Goal: Transaction & Acquisition: Purchase product/service

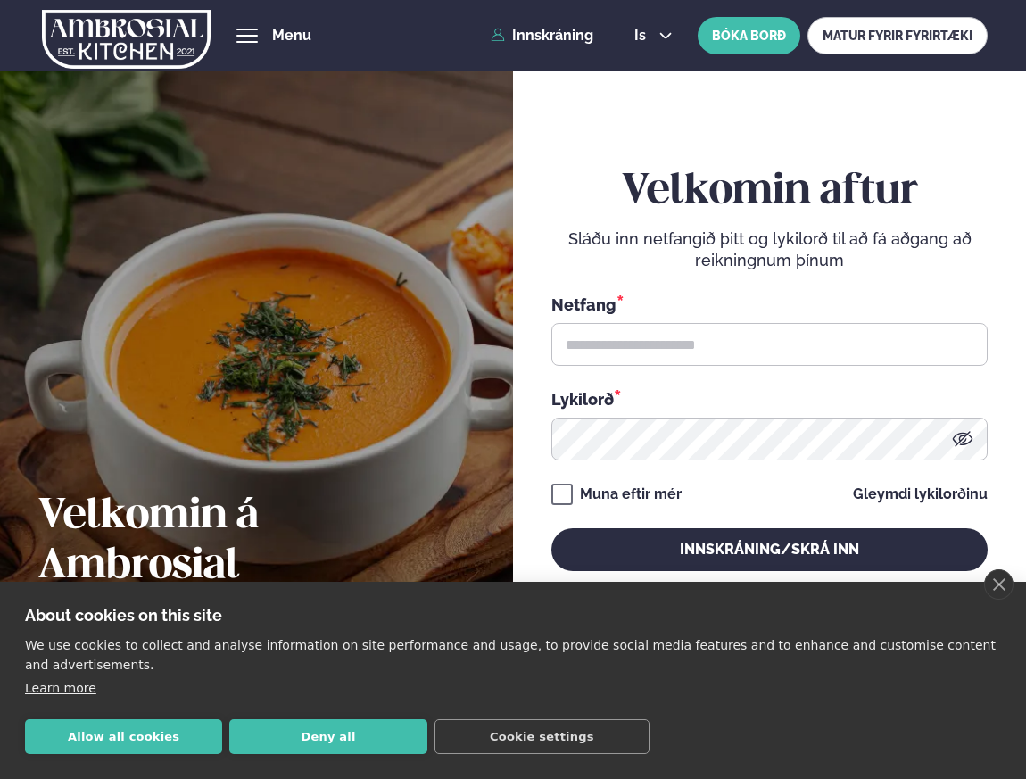
click at [689, 367] on div "Netfang * Lykilorð *" at bounding box center [769, 377] width 437 height 168
click at [998, 583] on link "close" at bounding box center [998, 584] width 29 height 30
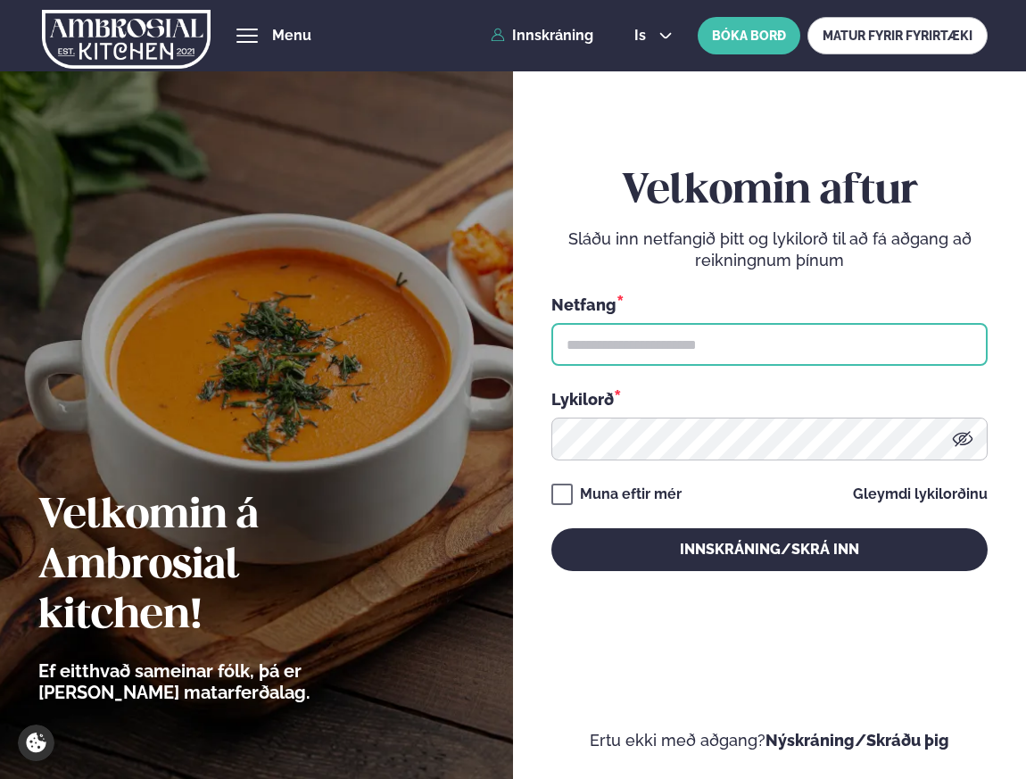
click at [783, 340] on input "text" at bounding box center [769, 344] width 437 height 43
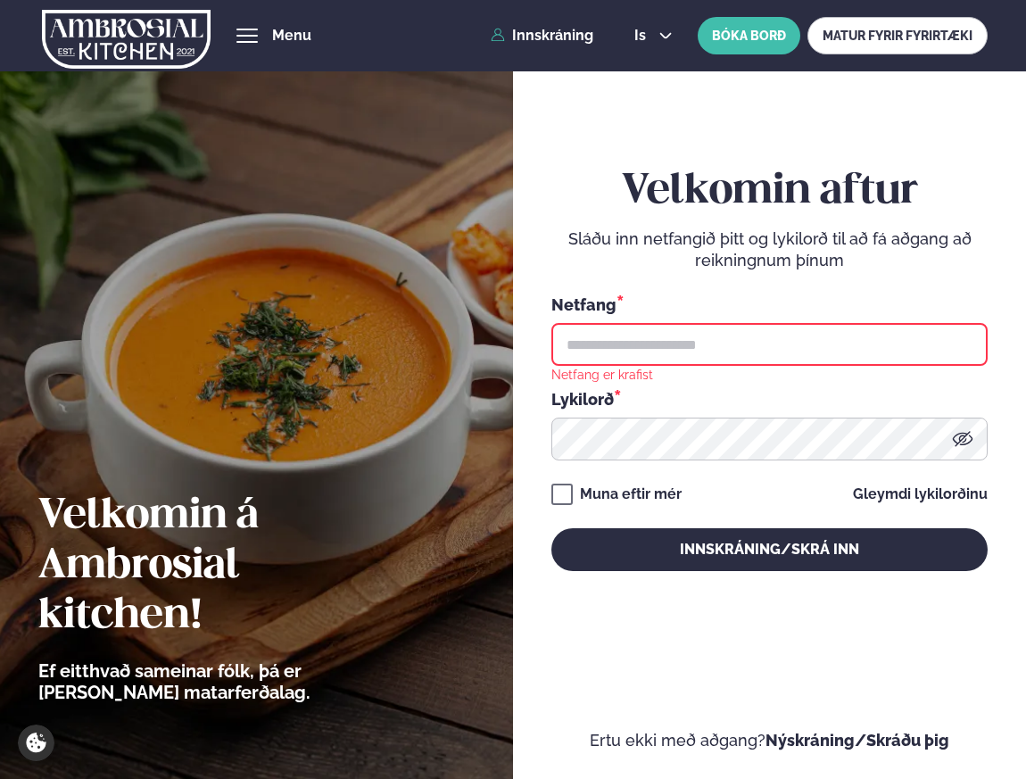
type input "**********"
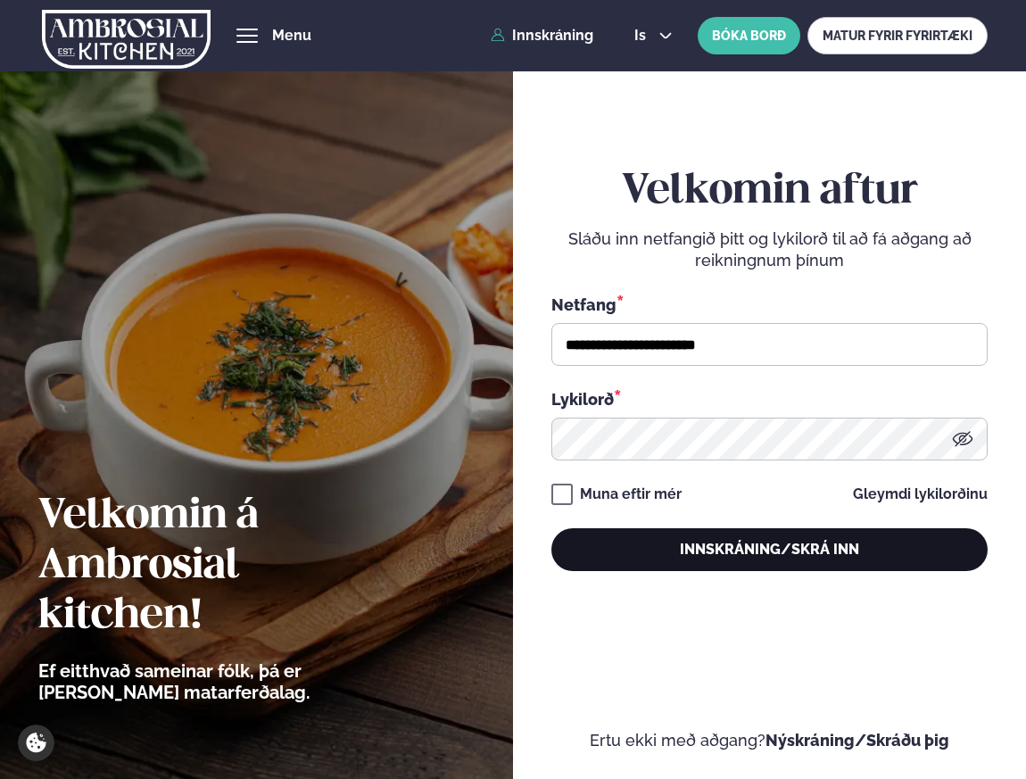
click at [775, 551] on button "Innskráning/Skrá inn" at bounding box center [769, 549] width 437 height 43
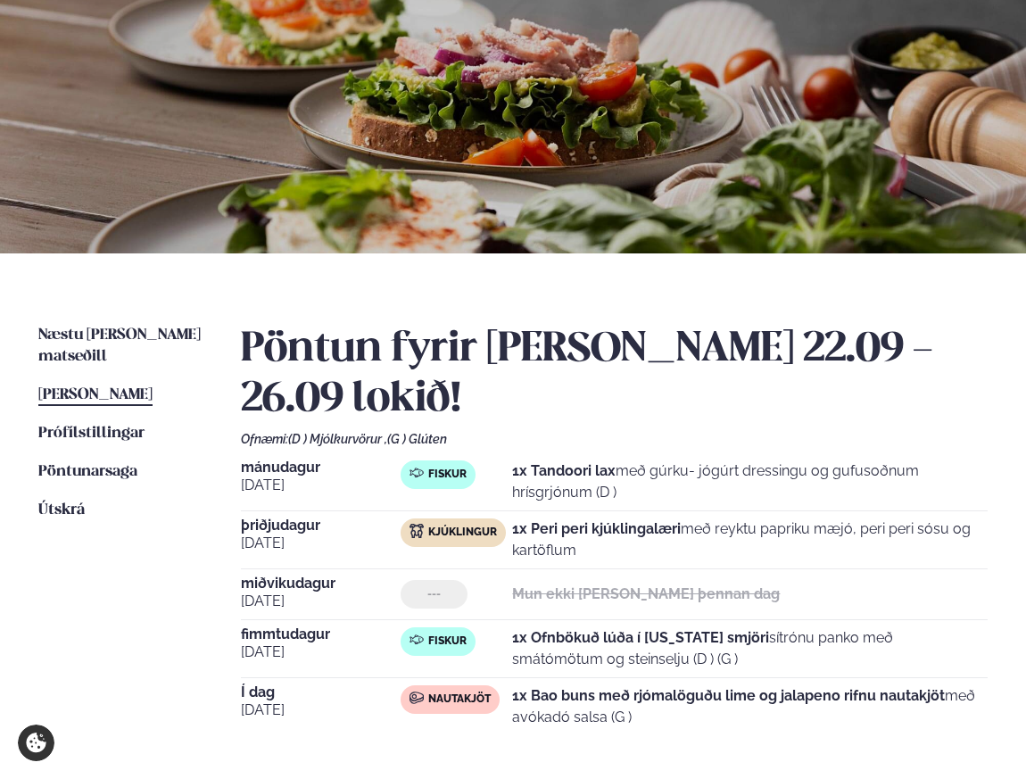
scroll to position [162, 0]
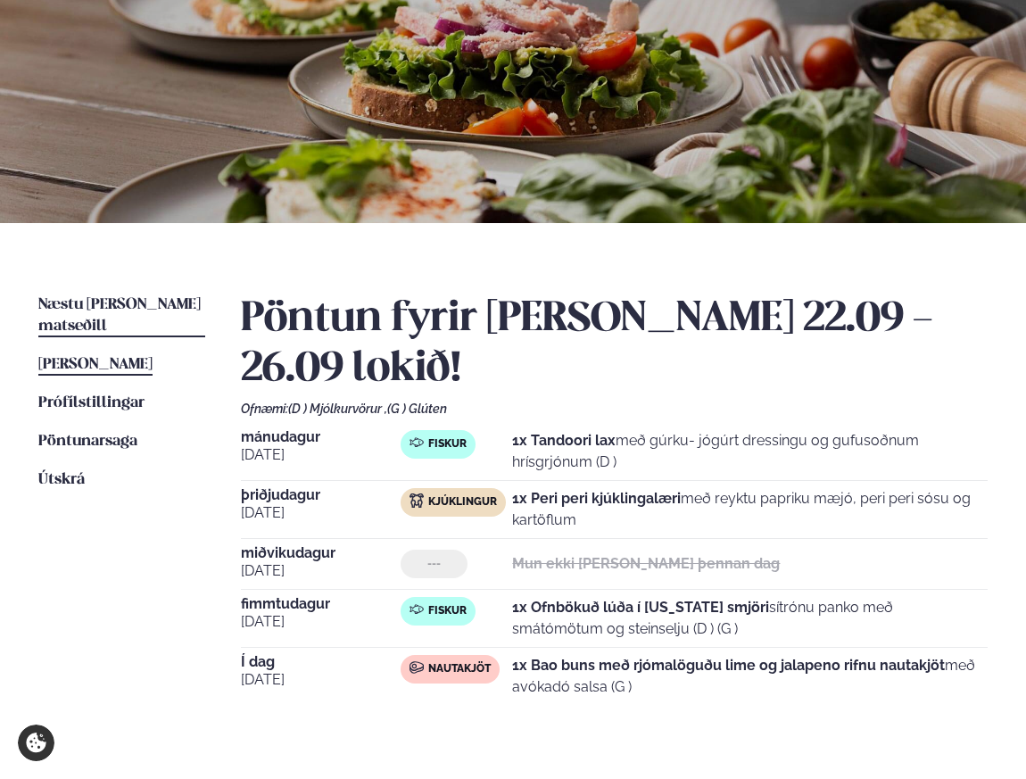
click at [151, 302] on span "Næstu [PERSON_NAME] matseðill" at bounding box center [119, 315] width 162 height 37
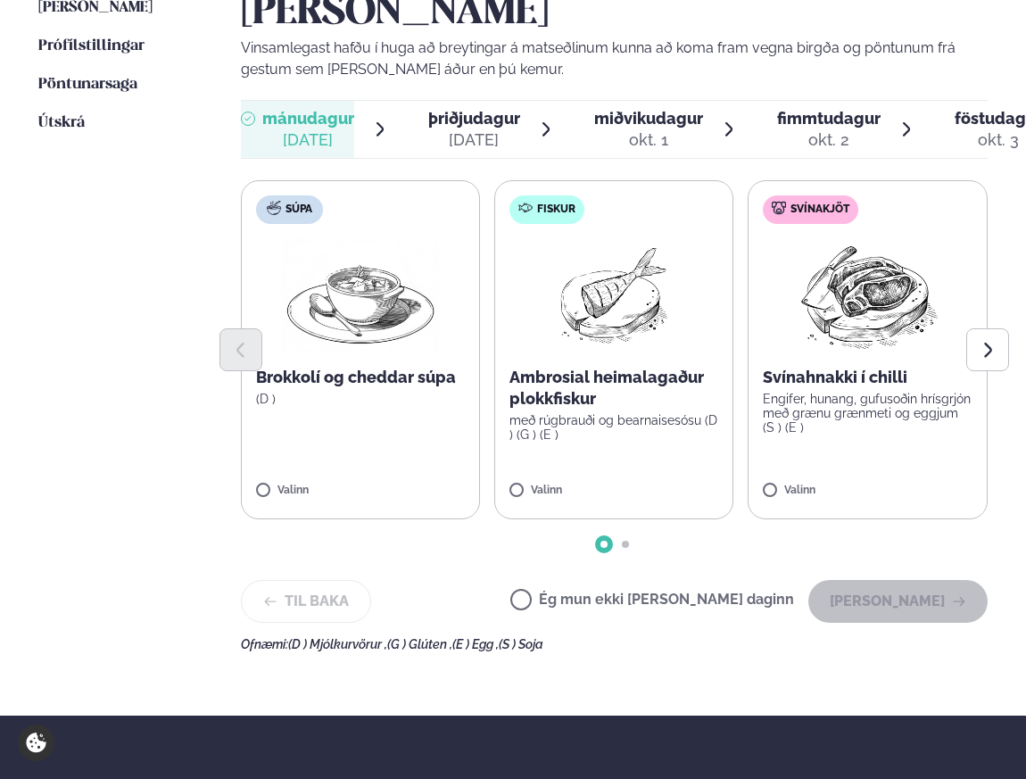
scroll to position [520, 0]
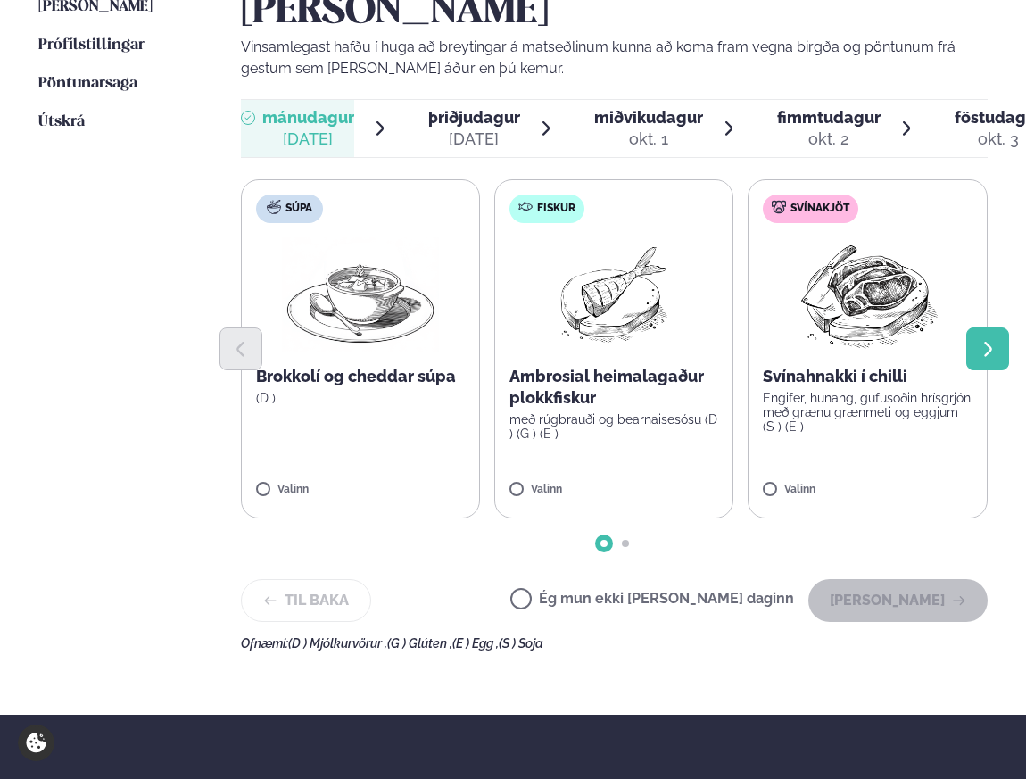
click at [992, 346] on icon "Next slide" at bounding box center [988, 349] width 19 height 19
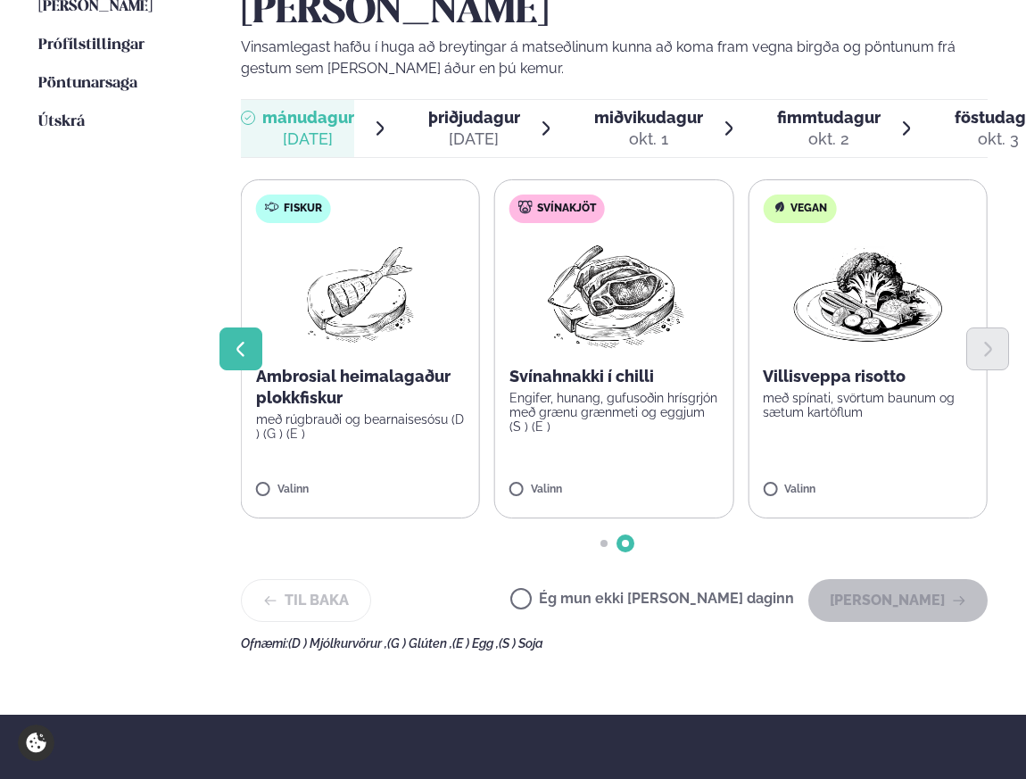
click at [238, 350] on icon "Previous slide" at bounding box center [239, 349] width 7 height 14
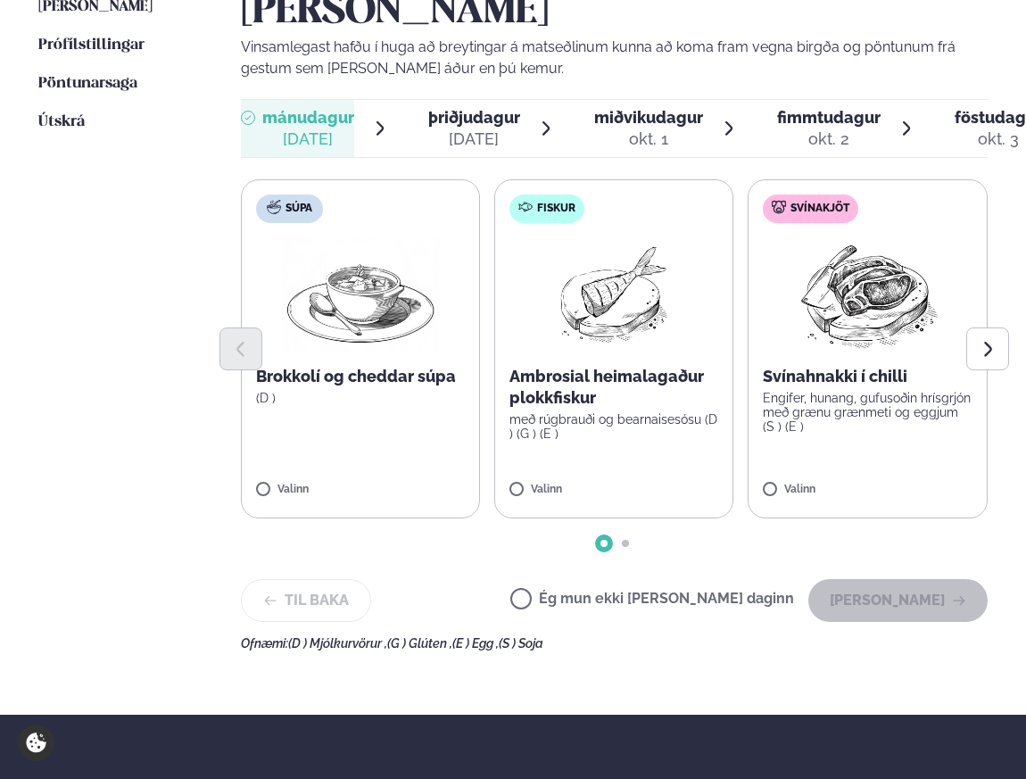
click at [876, 361] on div at bounding box center [615, 348] width 748 height 43
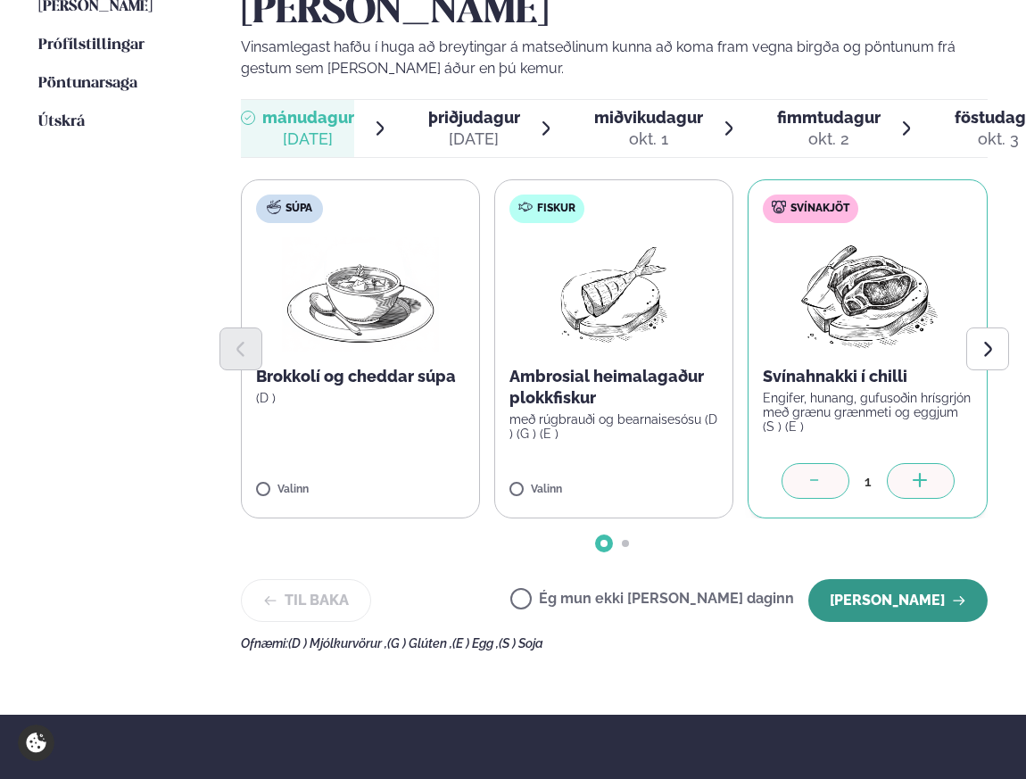
click at [909, 598] on button "[PERSON_NAME]" at bounding box center [897, 600] width 179 height 43
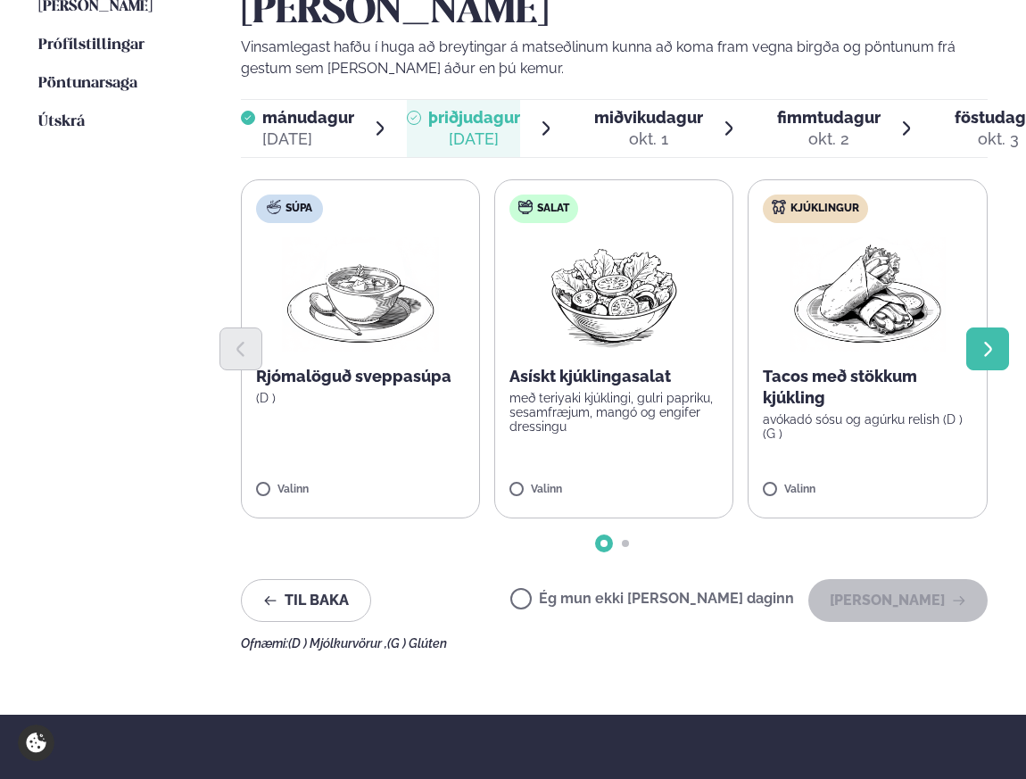
click at [989, 360] on button "Next slide" at bounding box center [987, 348] width 43 height 43
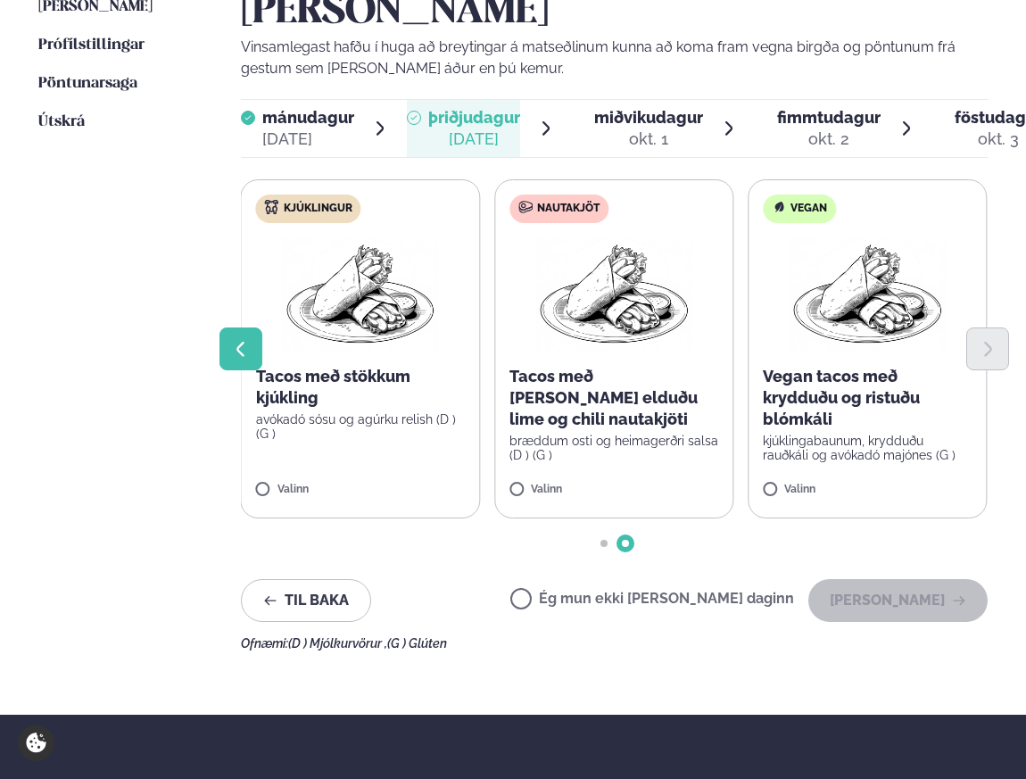
click at [237, 354] on icon "Previous slide" at bounding box center [240, 349] width 19 height 19
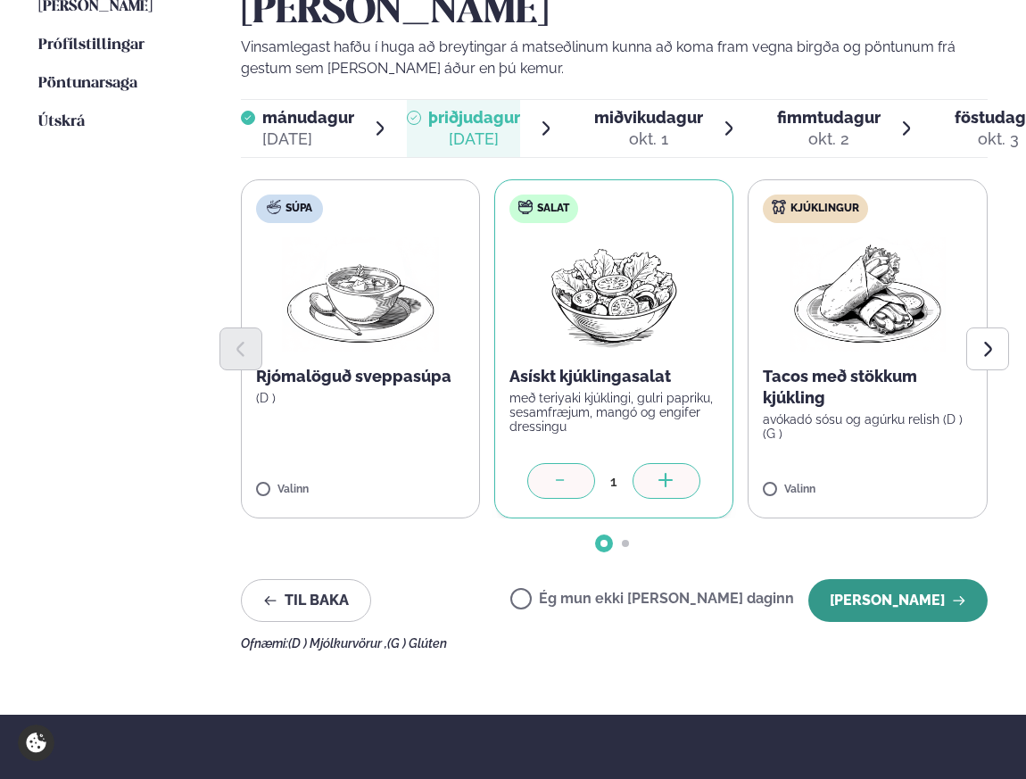
click at [850, 595] on button "[PERSON_NAME]" at bounding box center [897, 600] width 179 height 43
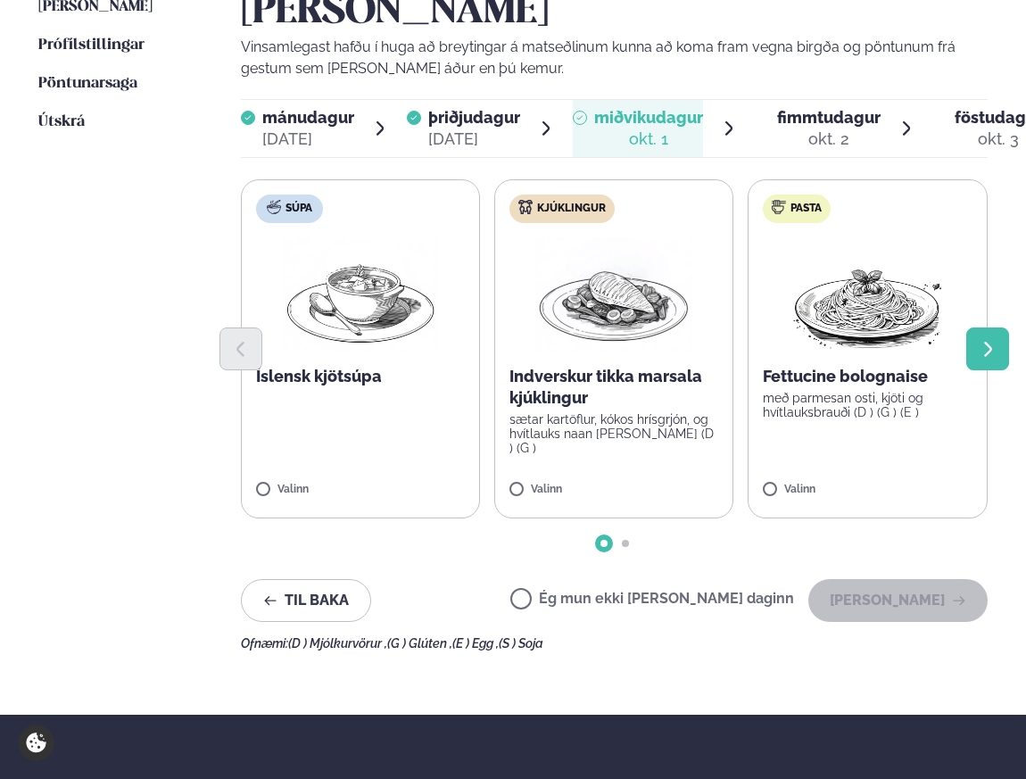
click at [980, 351] on icon "Next slide" at bounding box center [988, 349] width 19 height 19
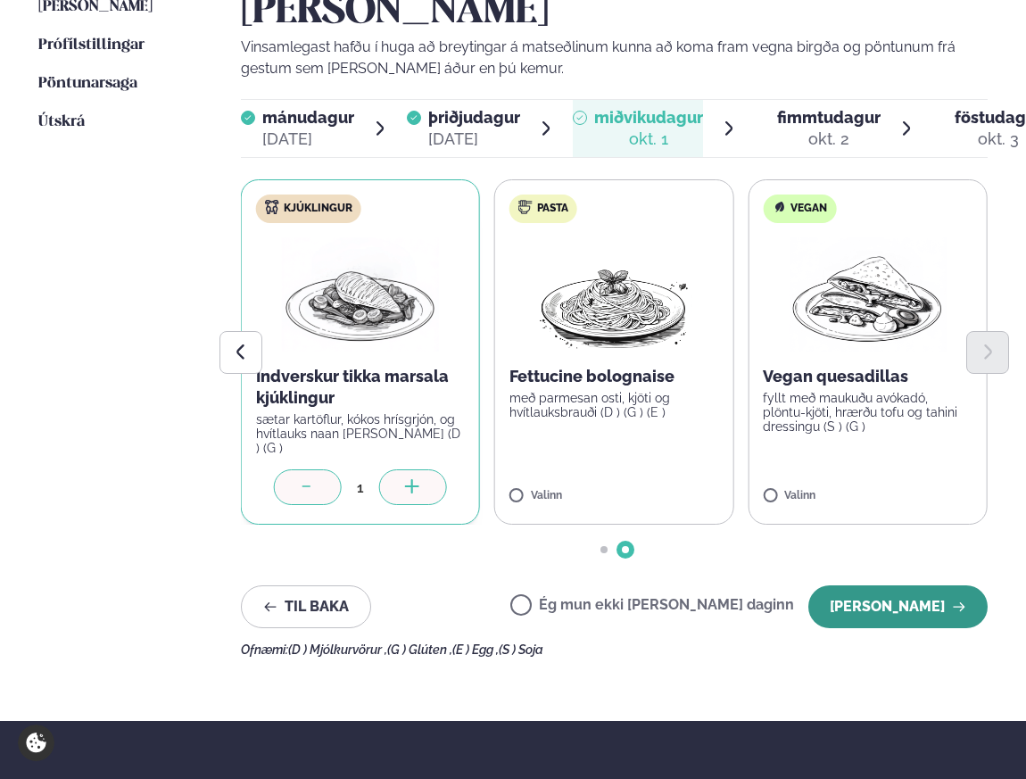
click at [855, 590] on button "[PERSON_NAME]" at bounding box center [897, 606] width 179 height 43
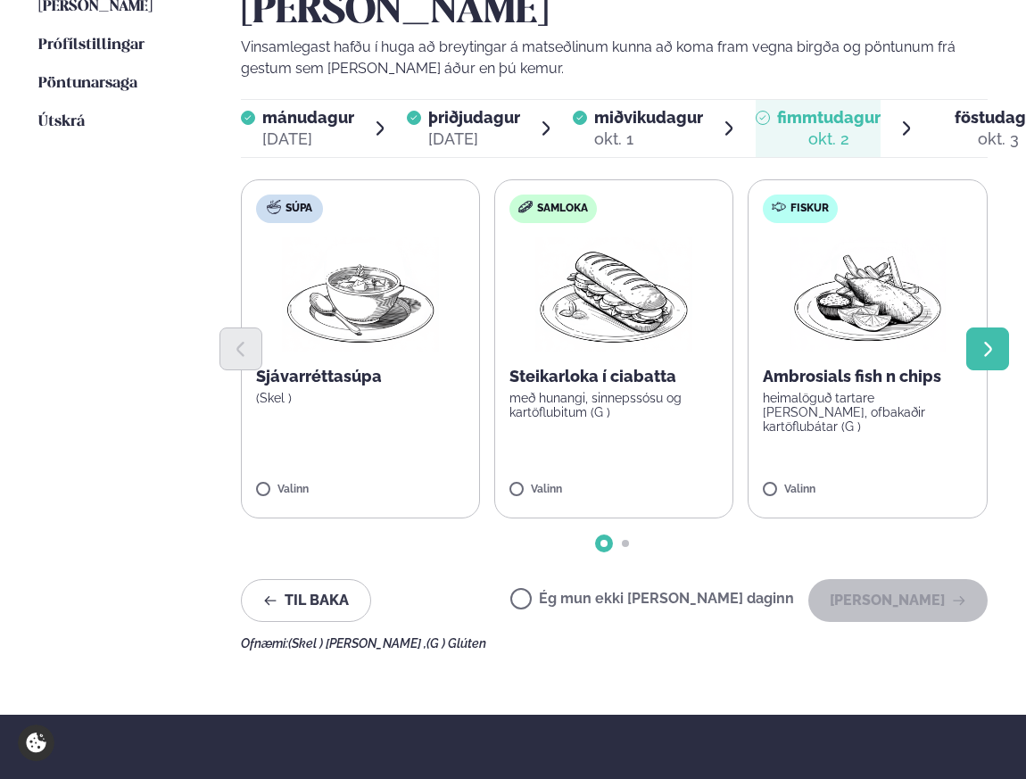
click at [979, 361] on button "Next slide" at bounding box center [987, 348] width 43 height 43
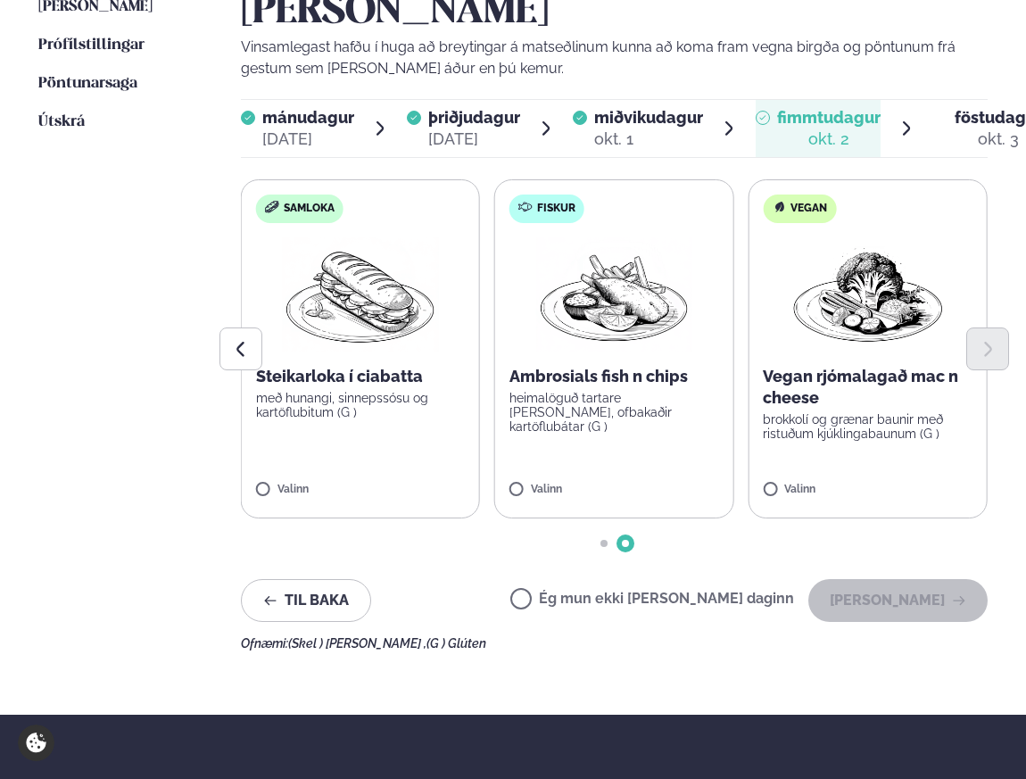
click at [601, 455] on label "Fiskur Ambrosials fish n chips heimalöguð tartare [PERSON_NAME], ofbakaðir kart…" at bounding box center [613, 348] width 239 height 339
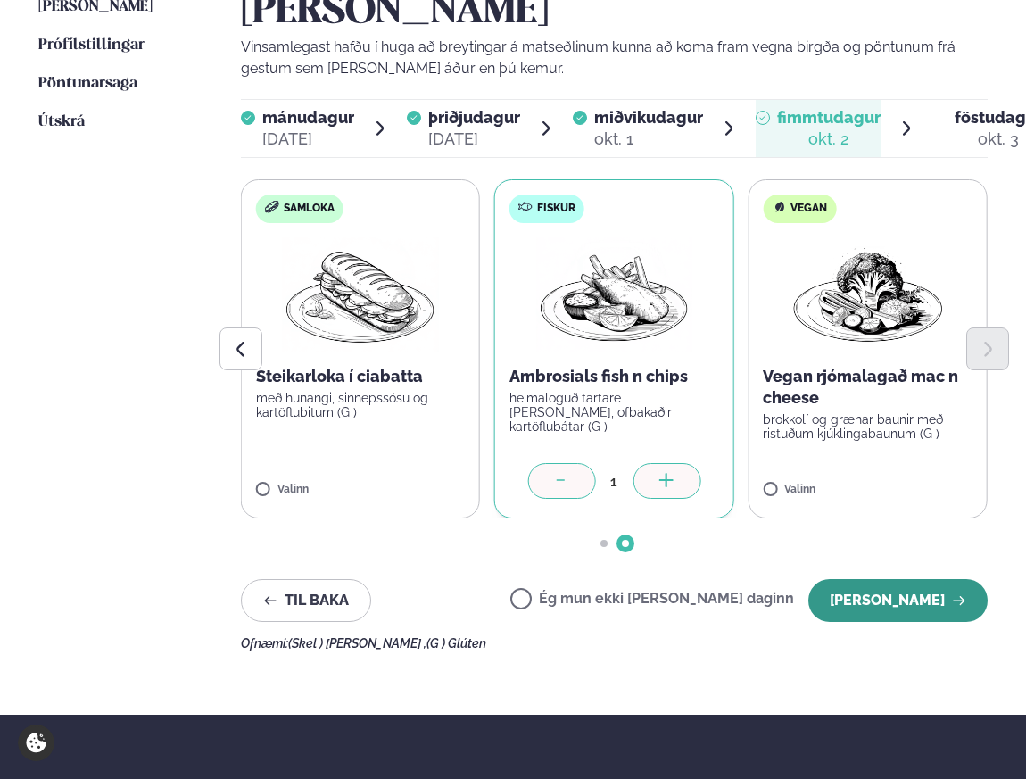
click at [867, 604] on button "[PERSON_NAME]" at bounding box center [897, 600] width 179 height 43
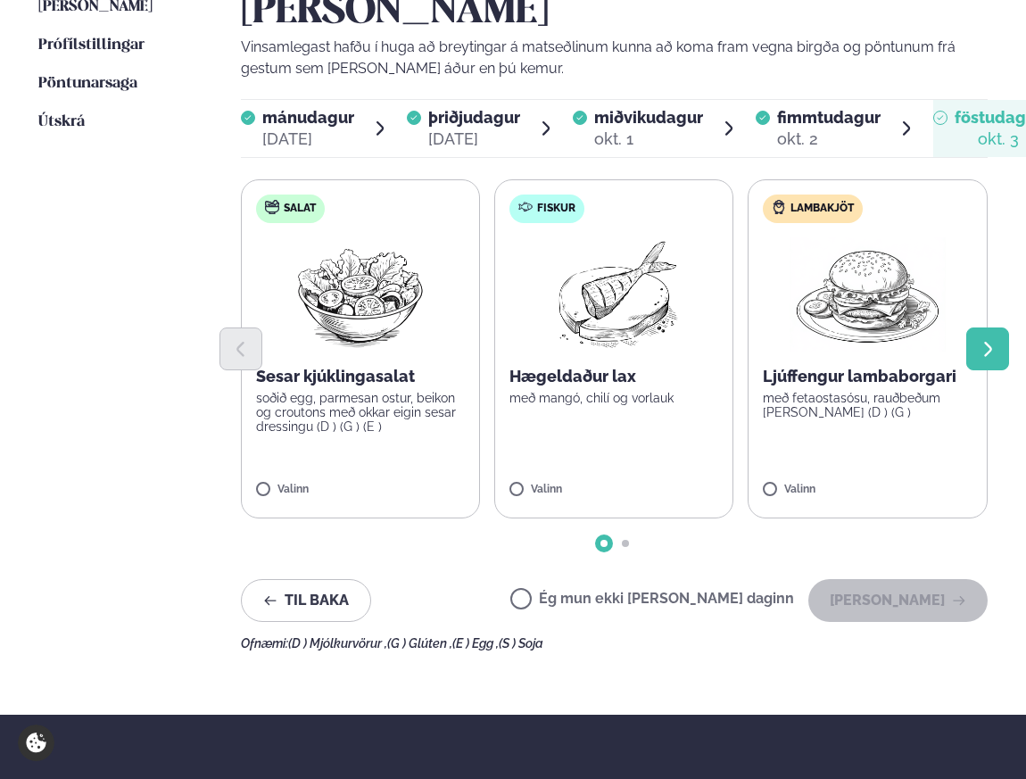
click at [988, 359] on button "Next slide" at bounding box center [987, 348] width 43 height 43
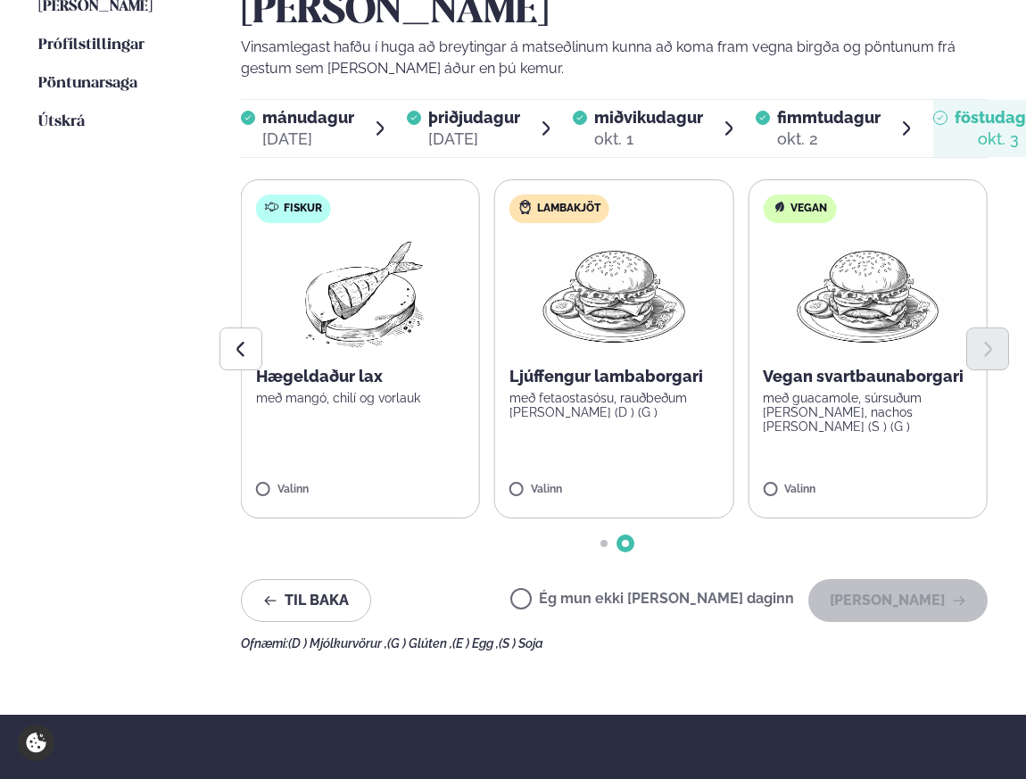
click at [638, 507] on label "Lambakjöt Ljúffengur lambaborgari með fetaostasósu, rauðbeðum [PERSON_NAME] (D …" at bounding box center [613, 348] width 239 height 339
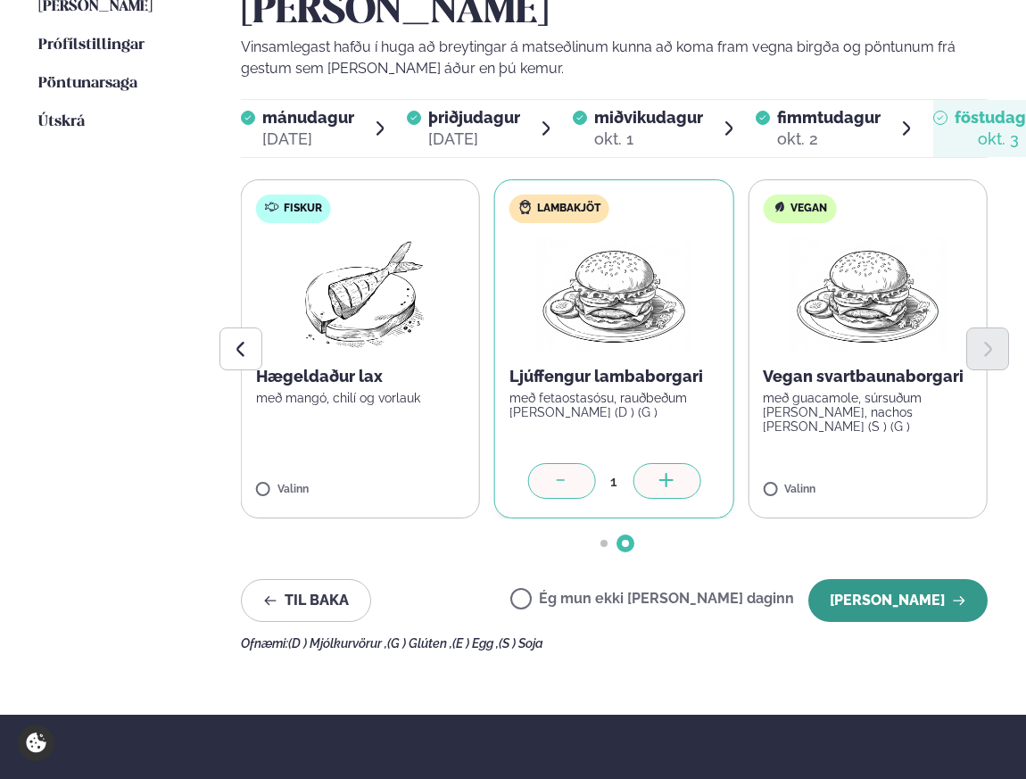
click at [937, 600] on button "[PERSON_NAME]" at bounding box center [897, 600] width 179 height 43
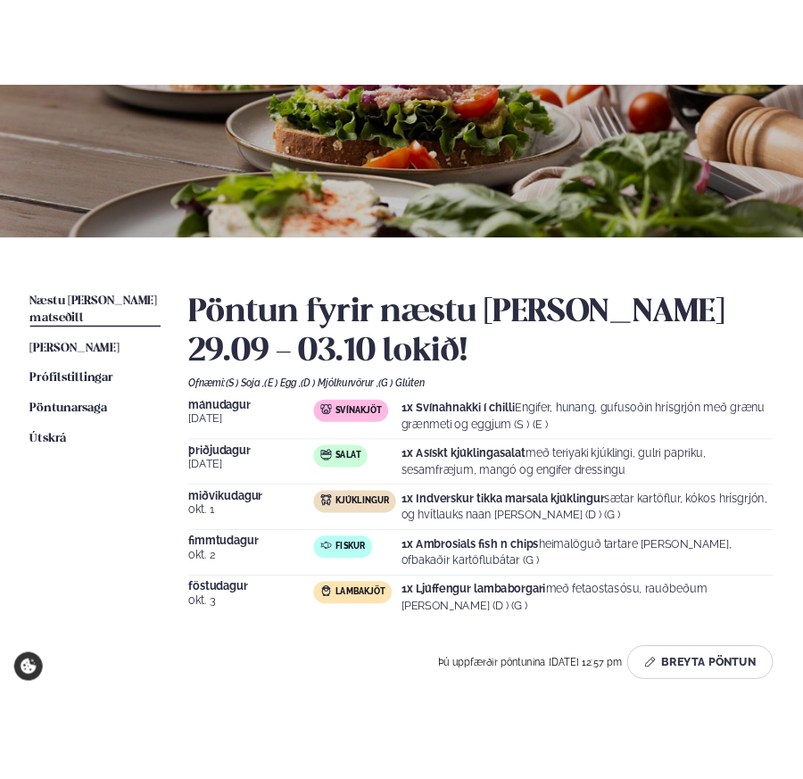
scroll to position [316, 0]
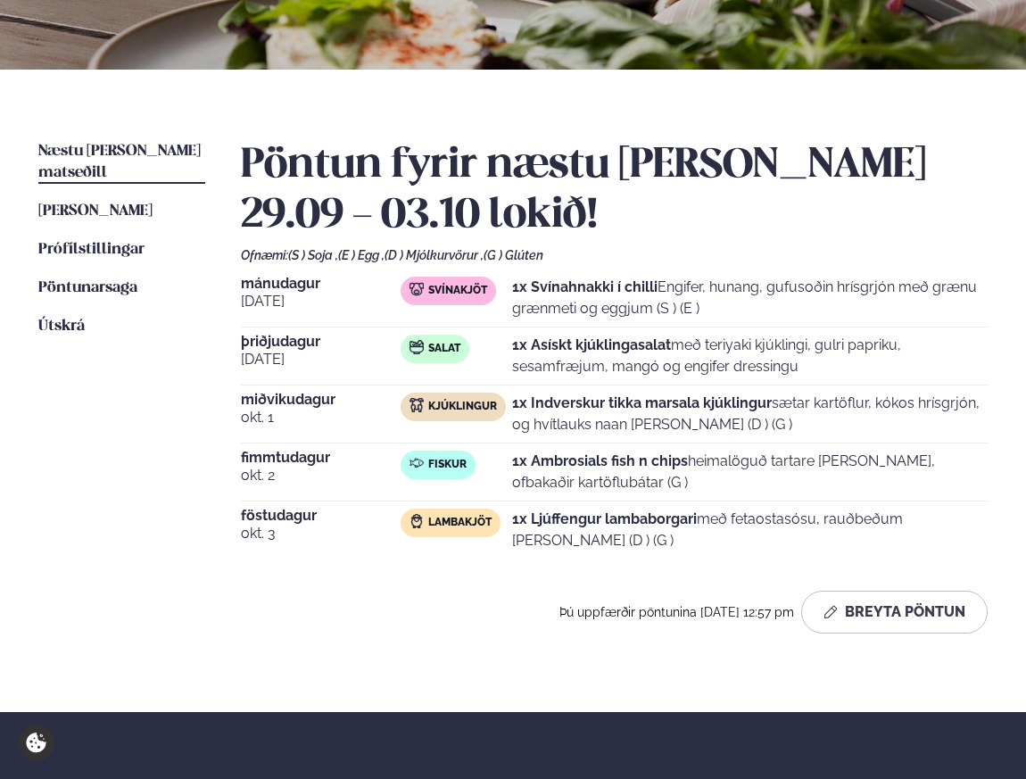
click at [213, 656] on div "Næstu [PERSON_NAME] matseðill Næsta vika [PERSON_NAME] matseðill [PERSON_NAME] …" at bounding box center [513, 391] width 1026 height 642
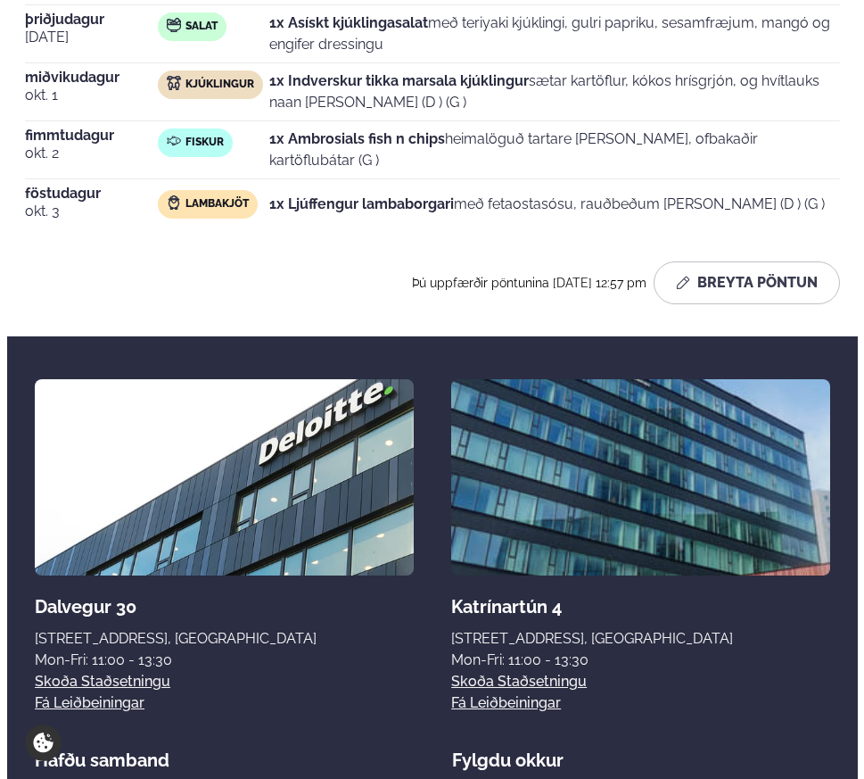
scroll to position [334, 0]
